Goal: Navigation & Orientation: Find specific page/section

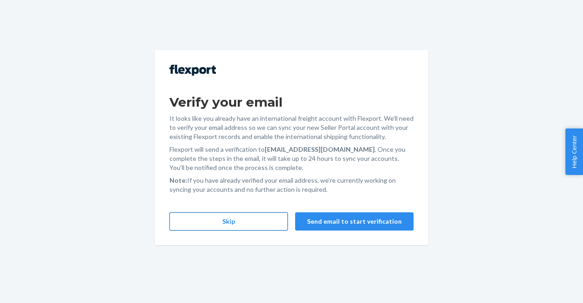
click at [248, 225] on button "Skip" at bounding box center [228, 221] width 118 height 18
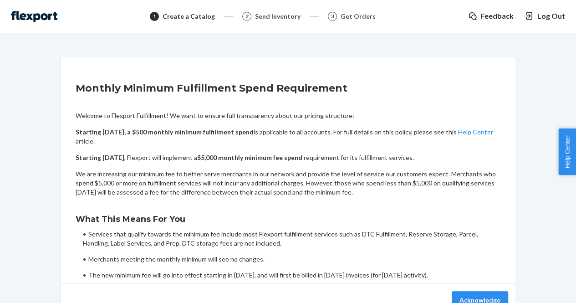
click at [47, 14] on img at bounding box center [34, 16] width 46 height 11
